Goal: Task Accomplishment & Management: Manage account settings

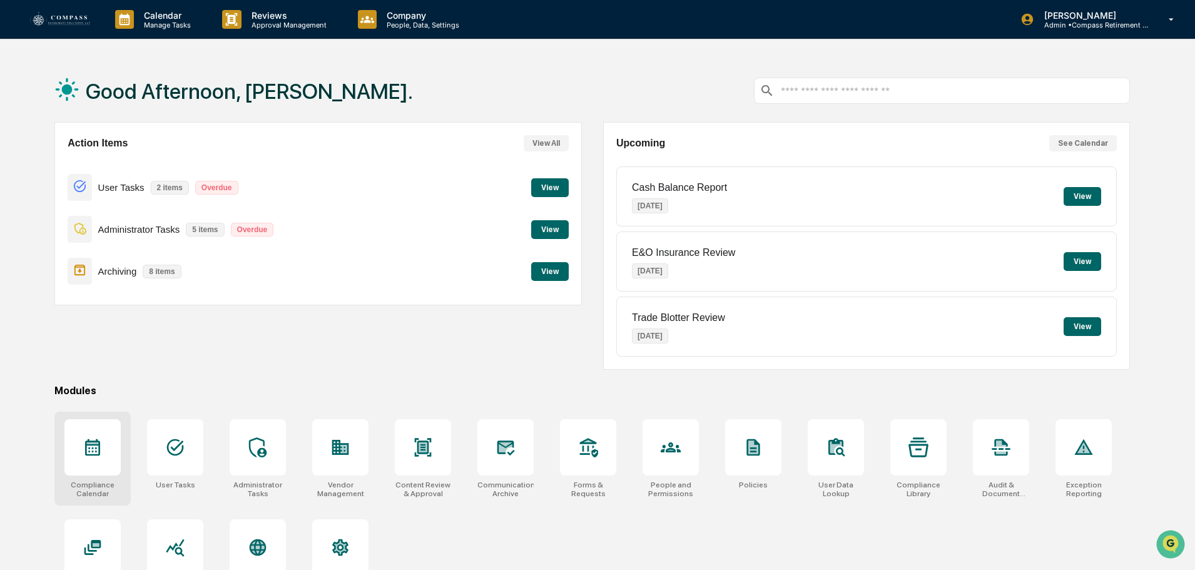
click at [81, 449] on div at bounding box center [92, 447] width 56 height 56
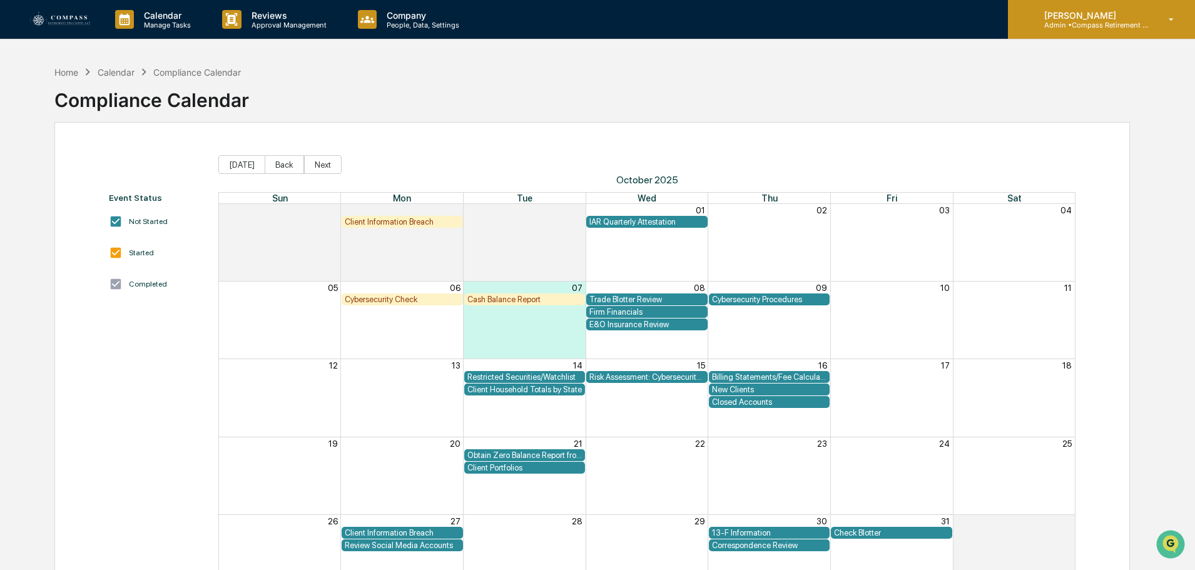
click at [1089, 18] on p "[PERSON_NAME]" at bounding box center [1092, 15] width 116 height 11
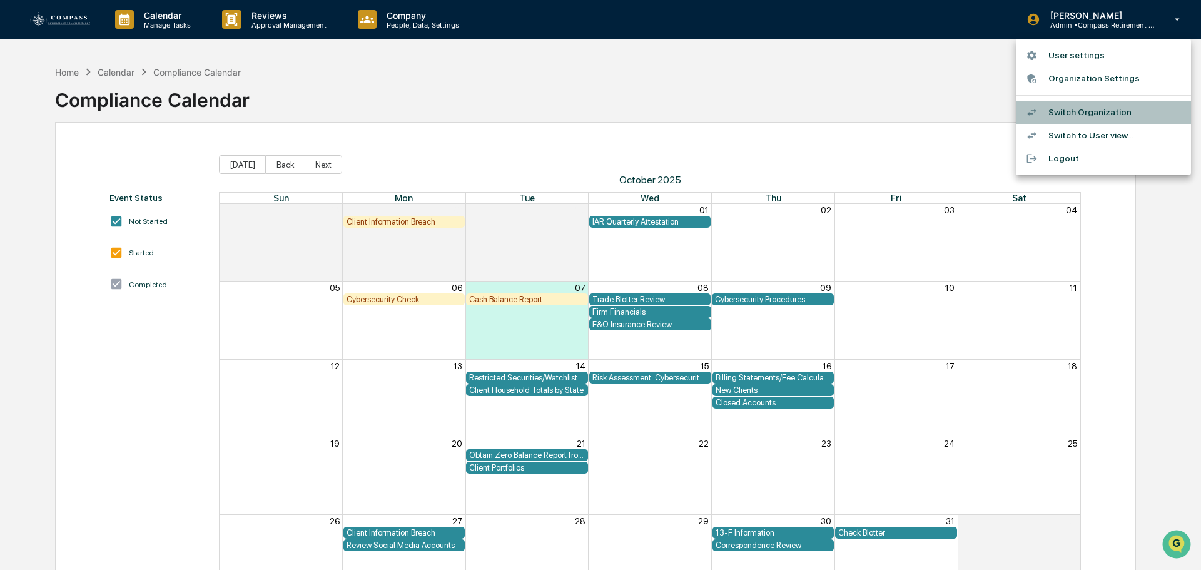
click at [1078, 107] on li "Switch Organization" at bounding box center [1103, 112] width 175 height 23
